Goal: Obtain resource: Download file/media

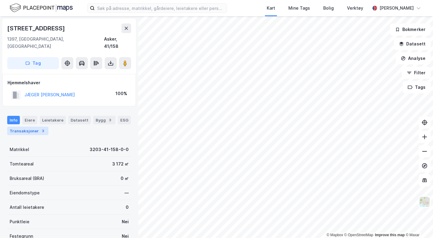
click at [34, 127] on div "Transaksjoner 3" at bounding box center [27, 131] width 41 height 8
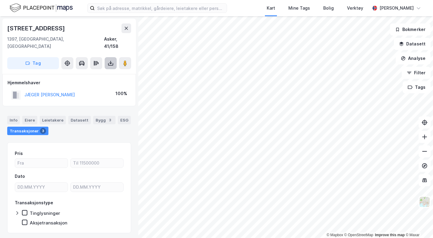
click at [114, 59] on button at bounding box center [111, 63] width 12 height 12
click at [107, 82] on div "Last ned matrikkelrapport" at bounding box center [88, 84] width 50 height 5
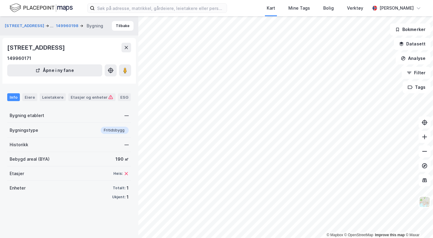
click at [82, 90] on div "Info Eiere Leietakere Etasjer og enheter ESG" at bounding box center [69, 94] width 138 height 17
click at [83, 93] on div "Info Eiere Leietakere Etasjer og enheter ESG" at bounding box center [69, 94] width 138 height 17
click at [83, 96] on div "Etasjer og enheter" at bounding box center [92, 96] width 42 height 5
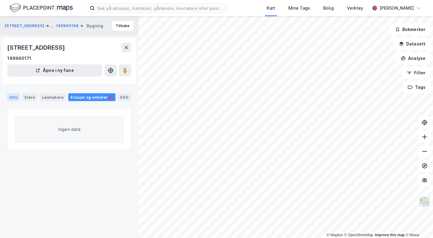
click at [15, 97] on div "Info" at bounding box center [13, 97] width 13 height 8
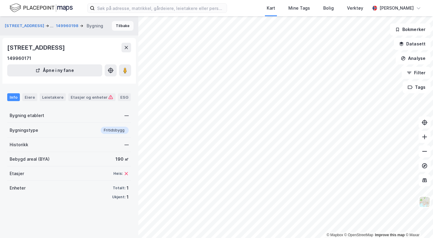
click at [127, 27] on button "Tilbake" at bounding box center [123, 26] width 22 height 10
click at [119, 31] on div "[STREET_ADDRESS] Tilbake" at bounding box center [69, 25] width 138 height 19
click at [119, 26] on button "Tilbake" at bounding box center [123, 26] width 22 height 10
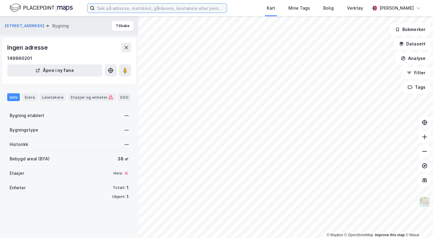
click at [122, 12] on input at bounding box center [161, 8] width 132 height 9
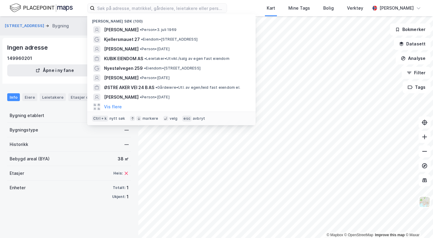
click at [74, 29] on div "[STREET_ADDRESS] Bygning Tilbake" at bounding box center [69, 25] width 138 height 19
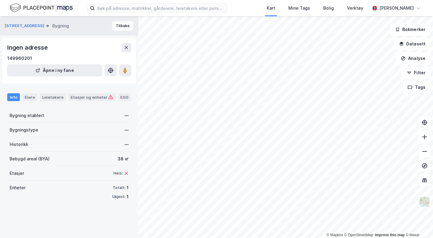
click at [120, 24] on button "Tilbake" at bounding box center [123, 26] width 22 height 10
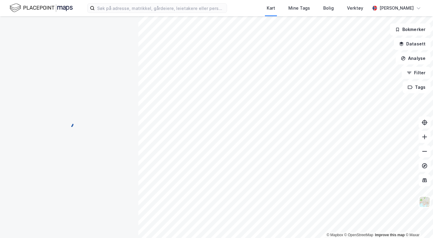
scroll to position [1, 0]
